Goal: Navigation & Orientation: Find specific page/section

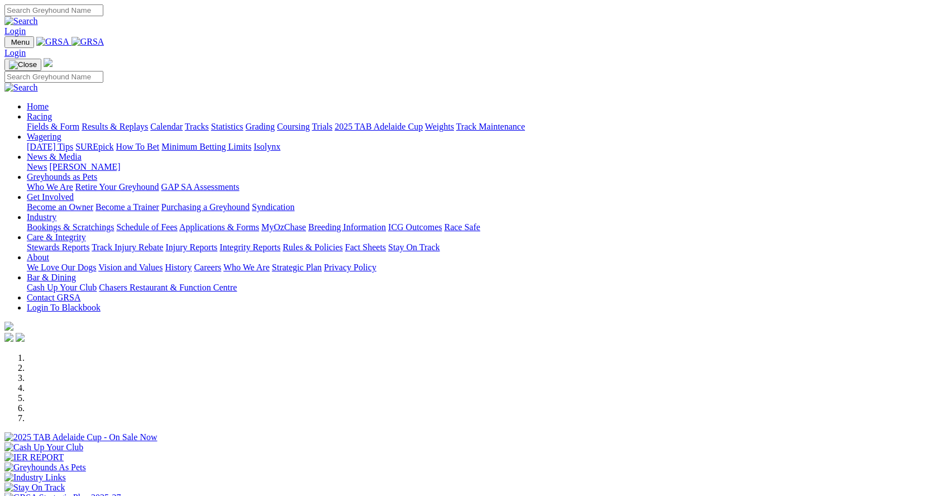
click at [183, 122] on link "Calendar" at bounding box center [166, 126] width 32 height 9
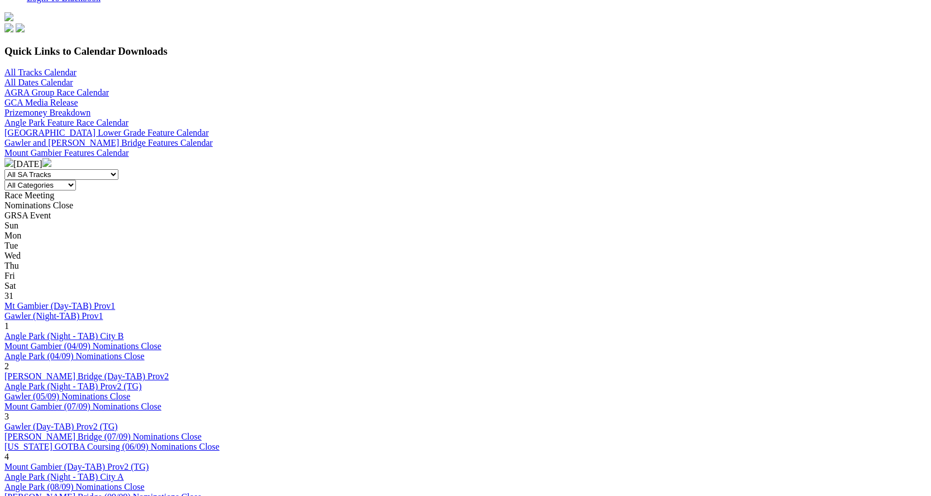
scroll to position [335, 0]
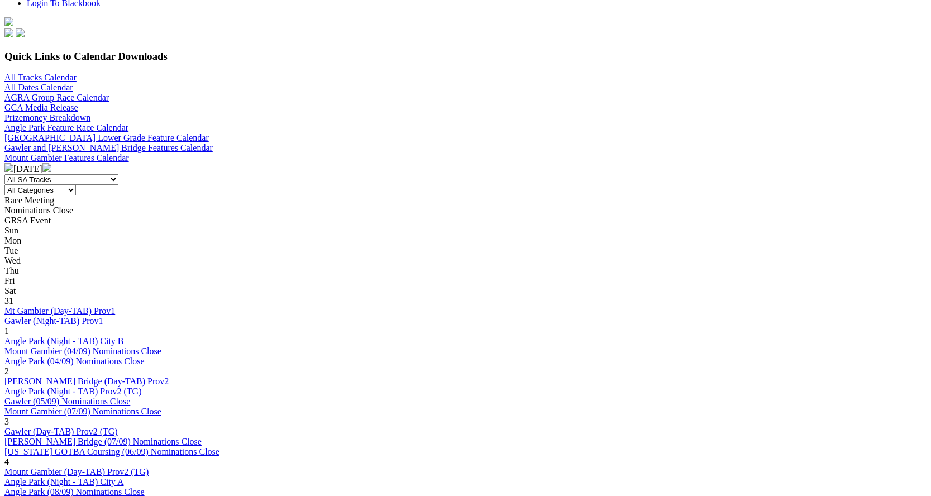
scroll to position [335, 0]
